Goal: Information Seeking & Learning: Find contact information

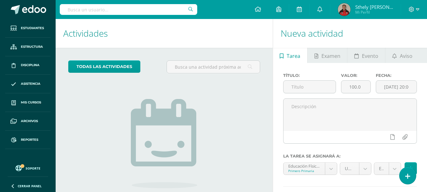
click at [135, 10] on input "text" at bounding box center [128, 9] width 137 height 11
type input "valentina salguero"
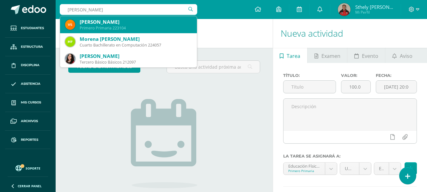
click at [109, 25] on div "Primero Primaria 223104" at bounding box center [136, 27] width 112 height 5
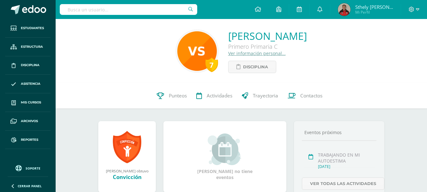
click at [228, 56] on link "Ver información personal..." at bounding box center [256, 53] width 57 height 6
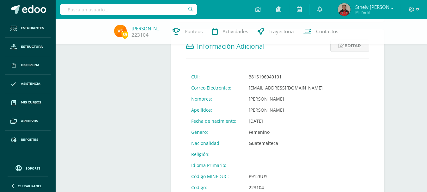
scroll to position [221, 0]
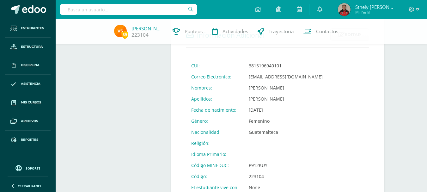
drag, startPoint x: 324, startPoint y: 77, endPoint x: 245, endPoint y: 78, distance: 79.6
click at [245, 78] on td "[EMAIL_ADDRESS][DOMAIN_NAME]" at bounding box center [285, 76] width 84 height 11
copy td "[EMAIL_ADDRESS][DOMAIN_NAME]"
click at [313, 33] on link "Contactos" at bounding box center [320, 31] width 44 height 25
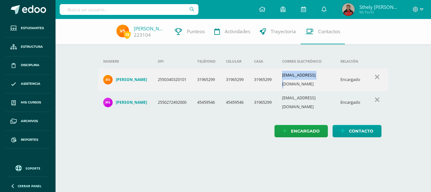
drag, startPoint x: 325, startPoint y: 77, endPoint x: 285, endPoint y: 81, distance: 39.8
click at [285, 81] on td "e_ovalle@msn.com" at bounding box center [306, 79] width 58 height 23
copy td "e_ovalle@msn.com"
click at [124, 7] on input "text" at bounding box center [129, 9] width 139 height 11
type input "emily ajquiy"
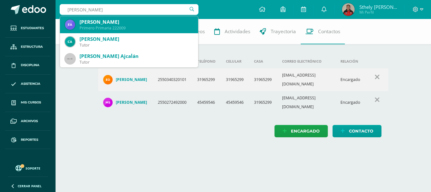
click at [131, 27] on div "Primero Primaria 222009" at bounding box center [137, 27] width 114 height 5
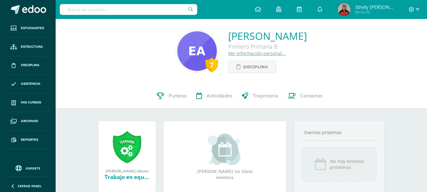
click at [228, 51] on link "Ver información personal..." at bounding box center [256, 53] width 57 height 6
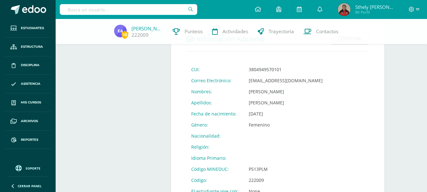
scroll to position [221, 0]
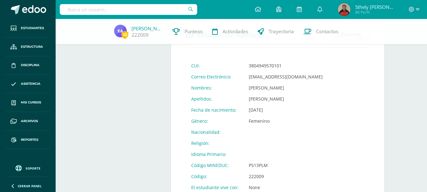
drag, startPoint x: 310, startPoint y: 76, endPoint x: 244, endPoint y: 73, distance: 66.4
click at [244, 74] on td "eiajquiyf@sagradocorazon.edu.gt" at bounding box center [285, 76] width 84 height 11
click at [327, 26] on link "Contactos" at bounding box center [320, 31] width 44 height 25
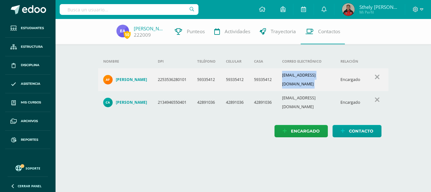
drag, startPoint x: 284, startPoint y: 76, endPoint x: 344, endPoint y: 81, distance: 60.2
click at [344, 81] on tr "Andrea Carolina Franco Castillo 2253536280101 59335412 59335412 59335412 andrea…" at bounding box center [243, 79] width 291 height 23
copy td "andreafranco14144057@gmail.com"
click at [25, 26] on span "Estudiantes" at bounding box center [32, 28] width 23 height 5
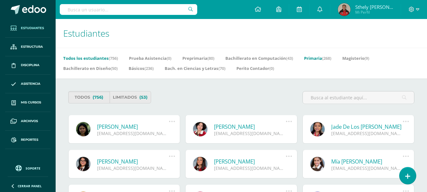
click at [321, 61] on link "Primaria (268)" at bounding box center [317, 58] width 27 height 10
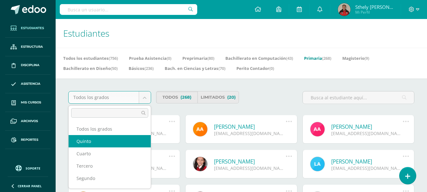
scroll to position [11, 0]
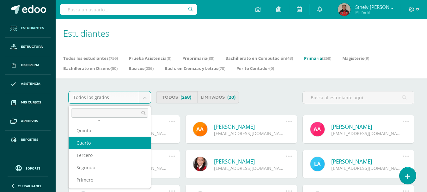
select select "8"
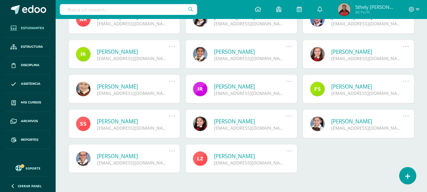
scroll to position [407, 0]
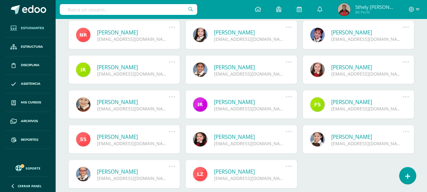
click at [258, 103] on link "Isabel Valentina Ruiz Chinchilla" at bounding box center [250, 101] width 72 height 7
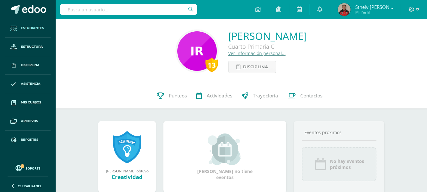
click at [25, 26] on span "Estudiantes" at bounding box center [32, 28] width 23 height 5
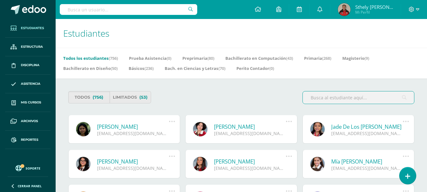
click at [109, 9] on input "text" at bounding box center [128, 9] width 137 height 11
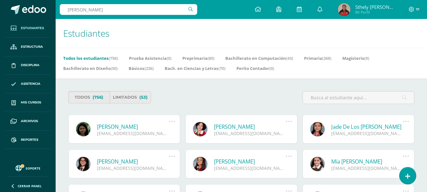
type input "valentina sosa"
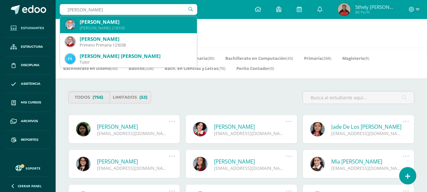
click at [123, 24] on div "[PERSON_NAME]" at bounding box center [136, 22] width 112 height 7
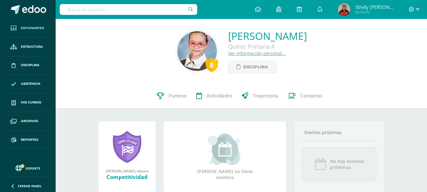
click at [36, 29] on span "Estudiantes" at bounding box center [32, 28] width 23 height 5
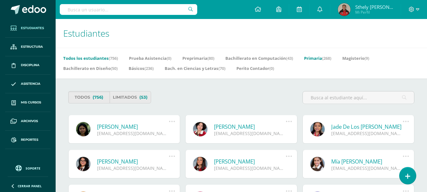
click at [314, 58] on link "Primaria (268)" at bounding box center [317, 58] width 27 height 10
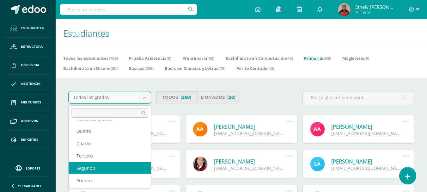
scroll to position [11, 0]
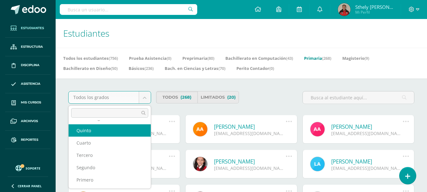
select select "9"
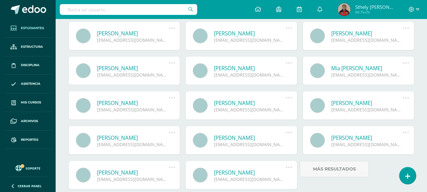
scroll to position [587, 0]
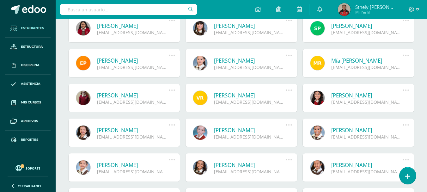
click at [142, 11] on input "text" at bounding box center [128, 9] width 137 height 11
type input "abigail ruiz"
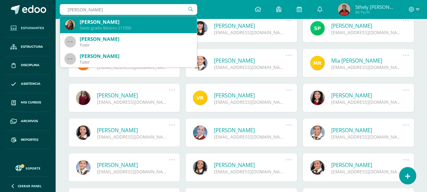
click at [150, 26] on div "Sexto grado Básicos 217050" at bounding box center [136, 27] width 112 height 5
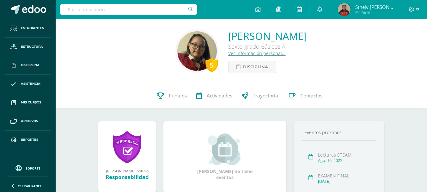
click at [142, 10] on input "text" at bounding box center [128, 9] width 137 height 11
type input "[PERSON_NAME]"
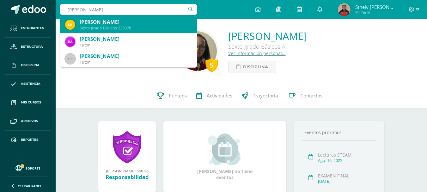
click at [120, 27] on div "Sexto grado Básicos 225078" at bounding box center [136, 27] width 112 height 5
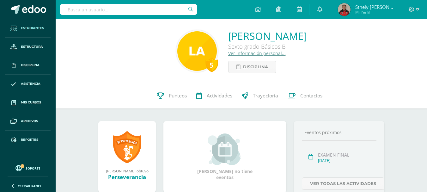
click at [37, 26] on span "Estudiantes" at bounding box center [32, 28] width 23 height 5
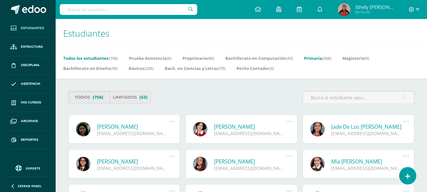
click at [328, 59] on span "(268)" at bounding box center [326, 58] width 9 height 6
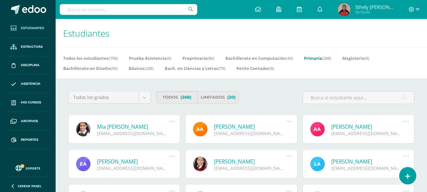
click at [107, 5] on input "text" at bounding box center [128, 9] width 137 height 11
drag, startPoint x: 128, startPoint y: 6, endPoint x: 60, endPoint y: 8, distance: 68.2
click at [60, 8] on input "rocio" at bounding box center [128, 9] width 137 height 11
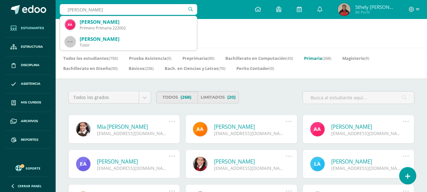
type input "amelia ajcip"
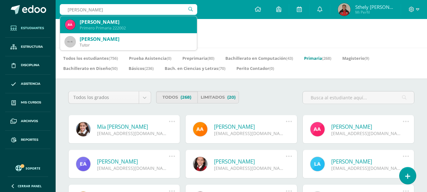
click at [82, 17] on div "Amelia Isabel Ajcip Joaquín Primero Primaria 222002" at bounding box center [128, 24] width 127 height 17
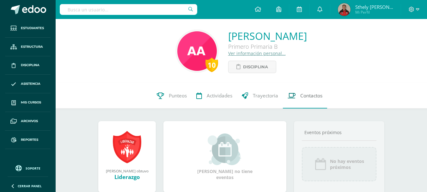
click at [316, 99] on span "Contactos" at bounding box center [311, 95] width 22 height 7
